Goal: Task Accomplishment & Management: Manage account settings

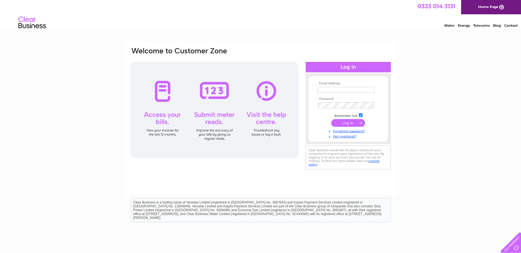
type input "performancegymscotland@gmail.com"
click at [353, 124] on input "submit" at bounding box center [348, 123] width 34 height 8
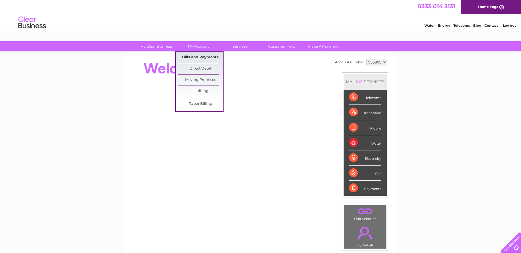
click at [208, 57] on link "Bills and Payments" at bounding box center [200, 57] width 45 height 11
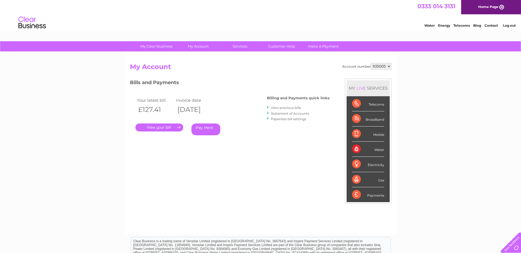
click at [166, 128] on link "." at bounding box center [159, 127] width 48 height 8
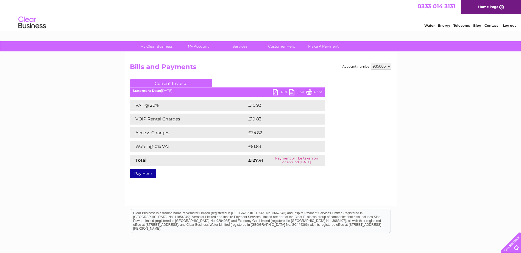
click at [277, 93] on link "PDF" at bounding box center [281, 93] width 16 height 8
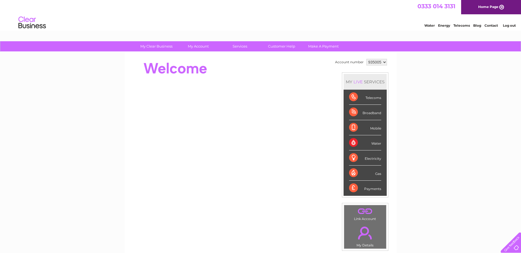
click at [439, 7] on span "0333 014 3131" at bounding box center [436, 6] width 38 height 7
